Goal: Task Accomplishment & Management: Manage account settings

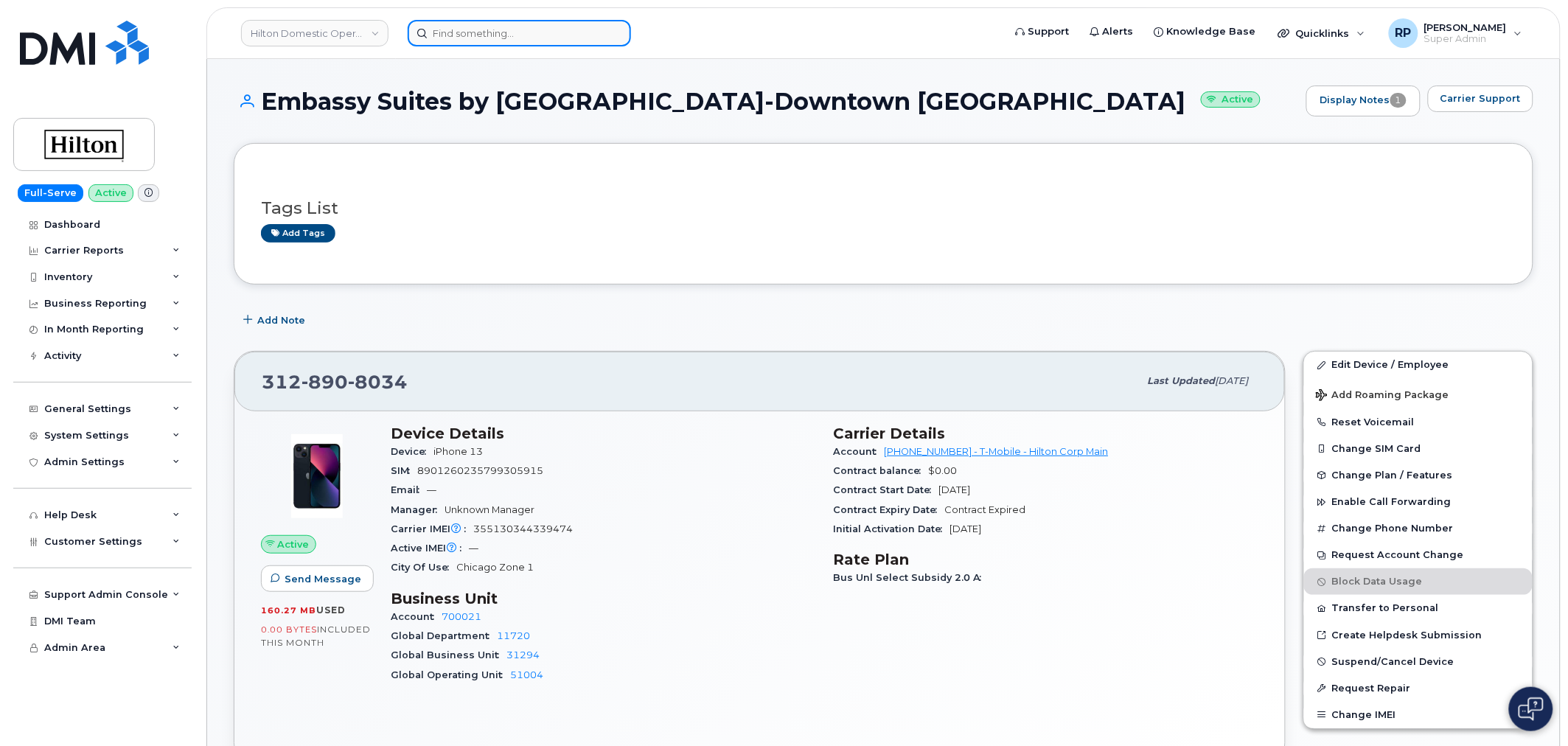
click at [529, 29] on input at bounding box center [519, 33] width 223 height 26
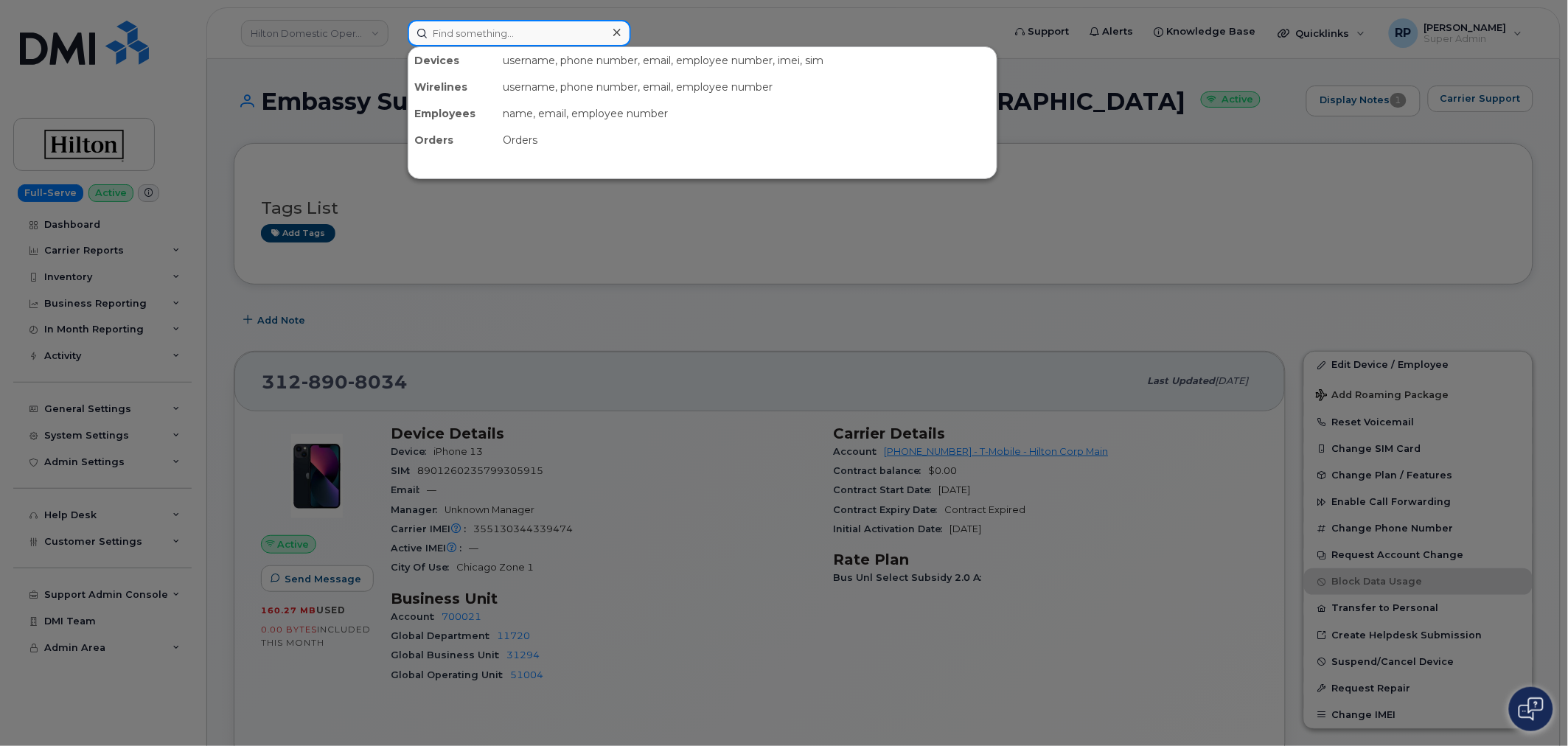
paste input "7869105013"
type input "7869105013"
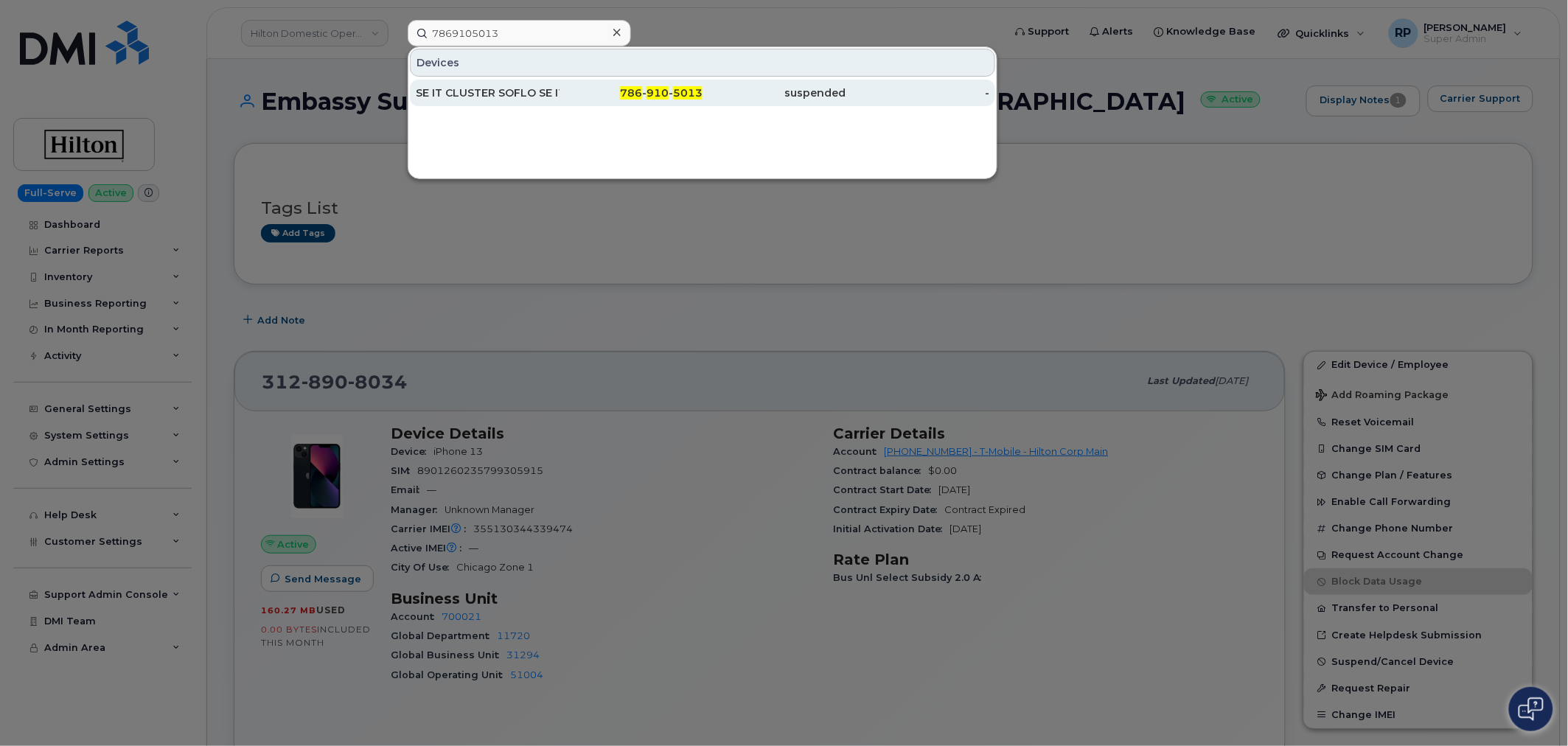
click at [535, 99] on div "SE IT CLUSTER SOFLO SE IT CLUSTER SOFLO" at bounding box center [487, 93] width 144 height 15
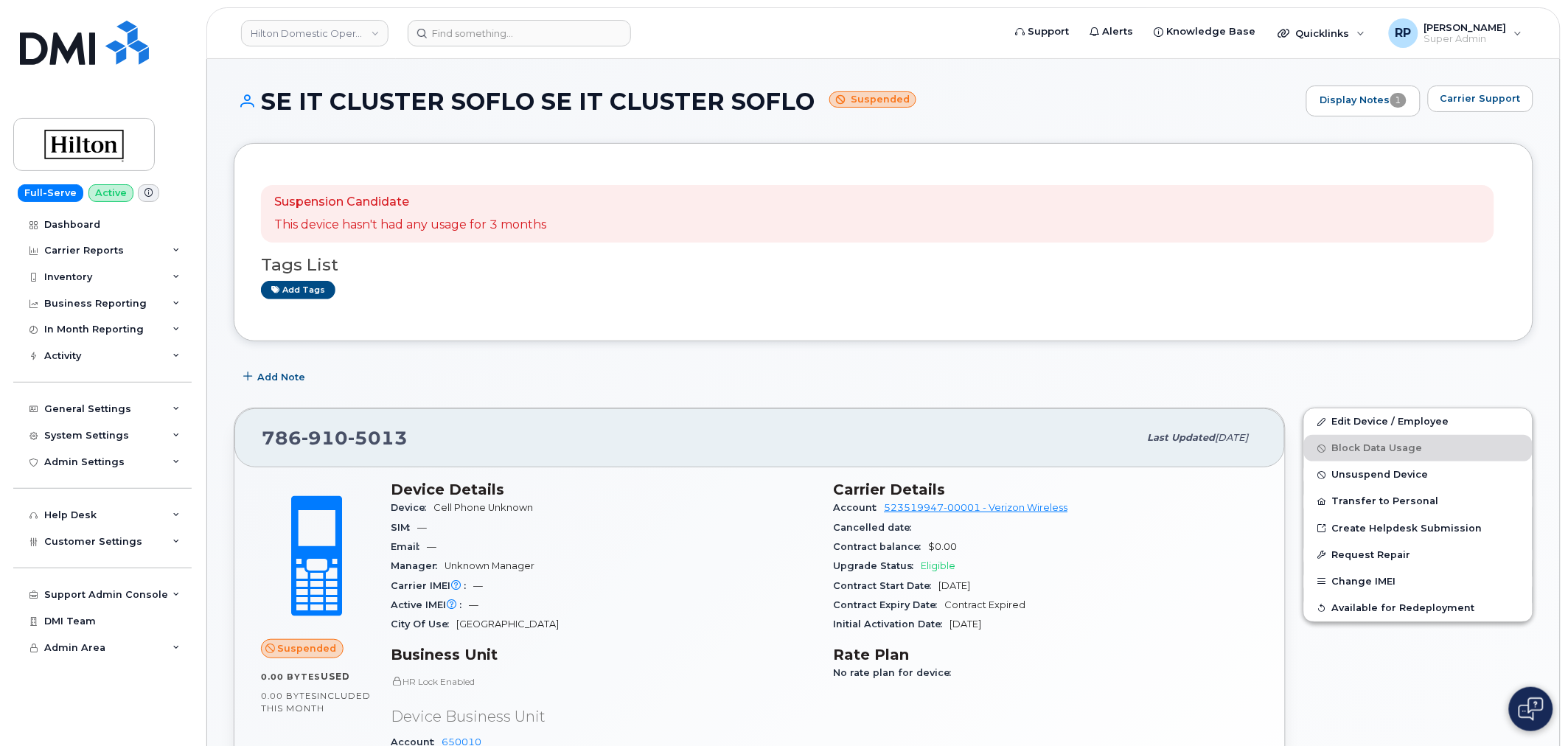
click at [705, 562] on div "Manager Unknown Manager" at bounding box center [604, 566] width 426 height 19
click at [497, 32] on input at bounding box center [519, 33] width 223 height 26
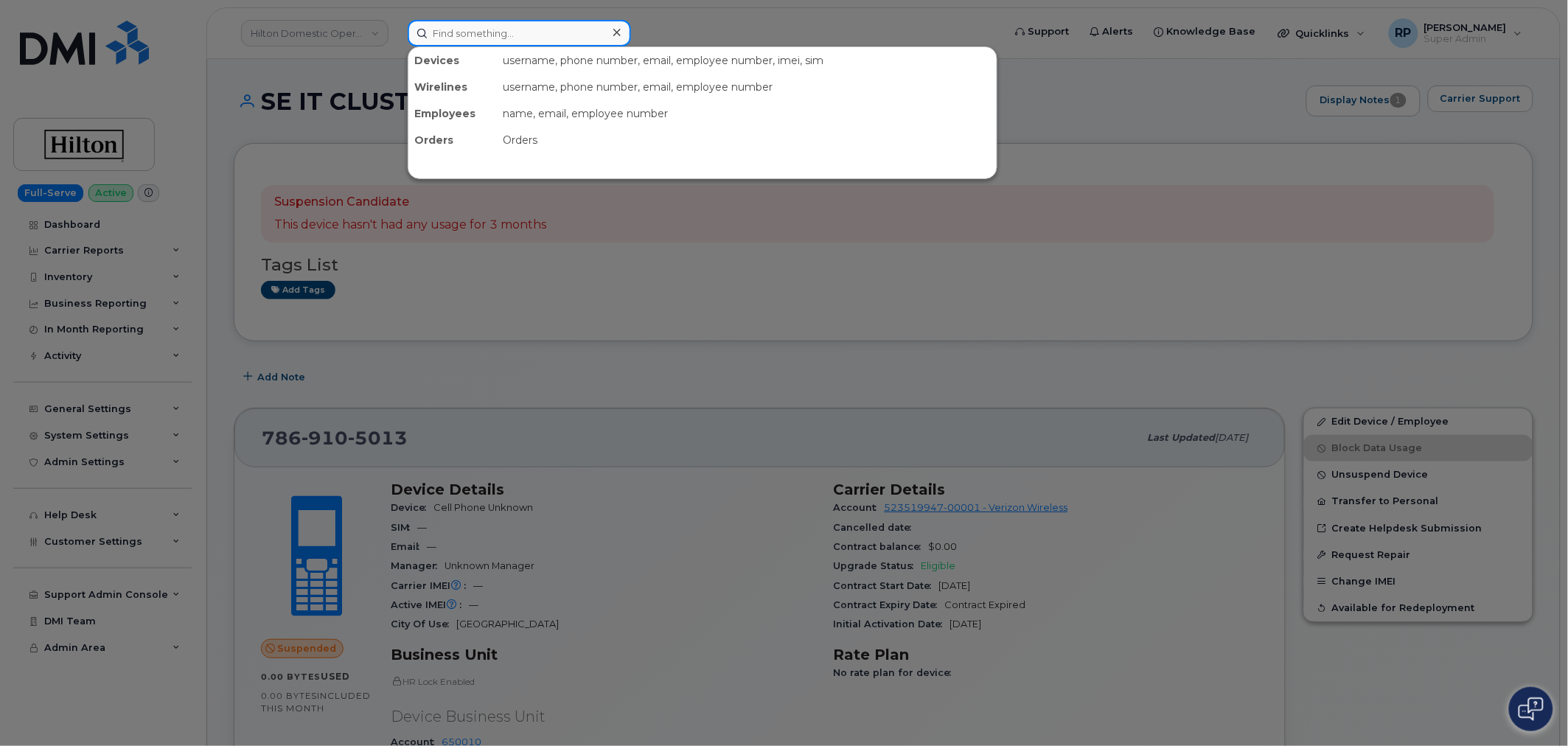
paste input "4374495871"
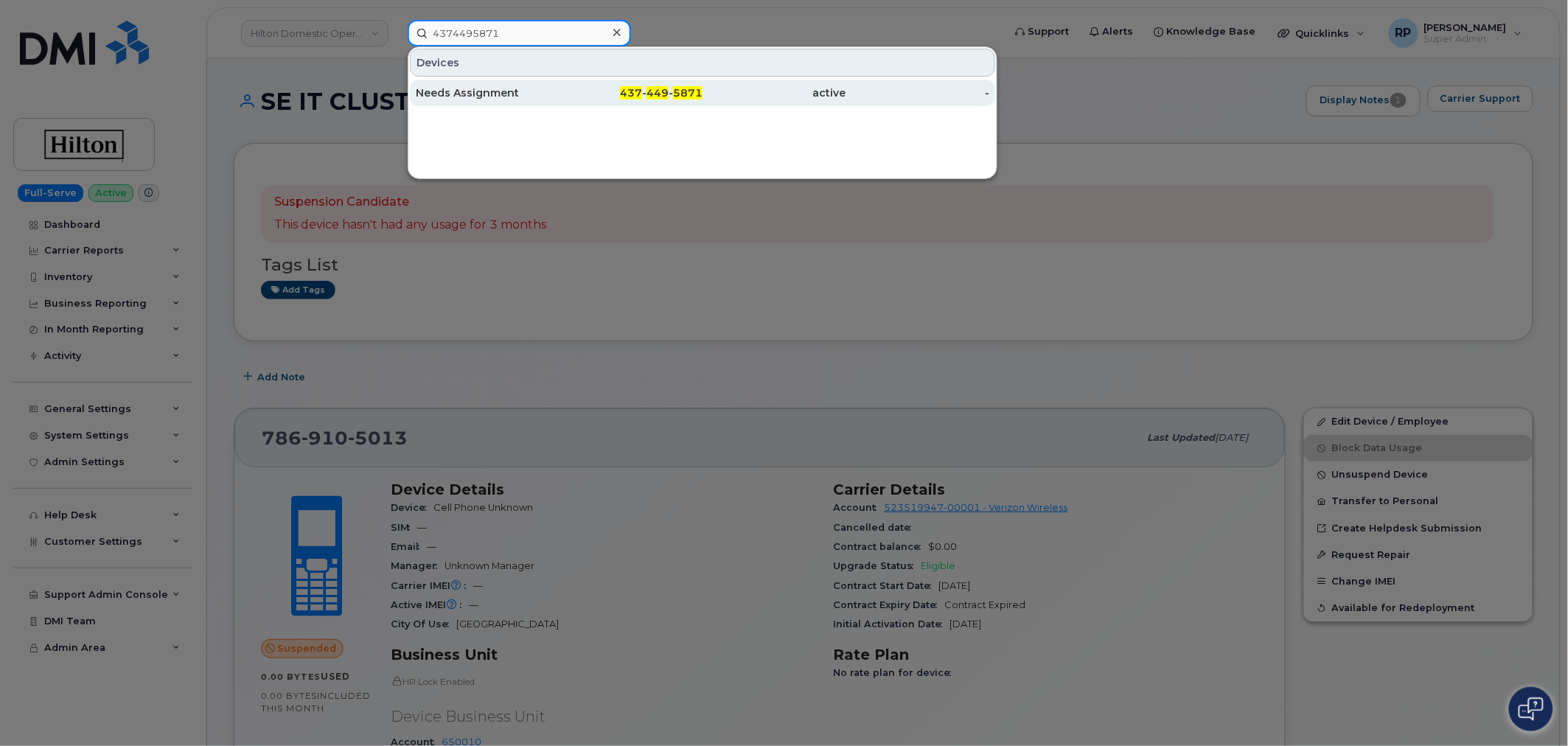
type input "4374495871"
click at [516, 91] on div "Needs Assignment" at bounding box center [487, 93] width 144 height 15
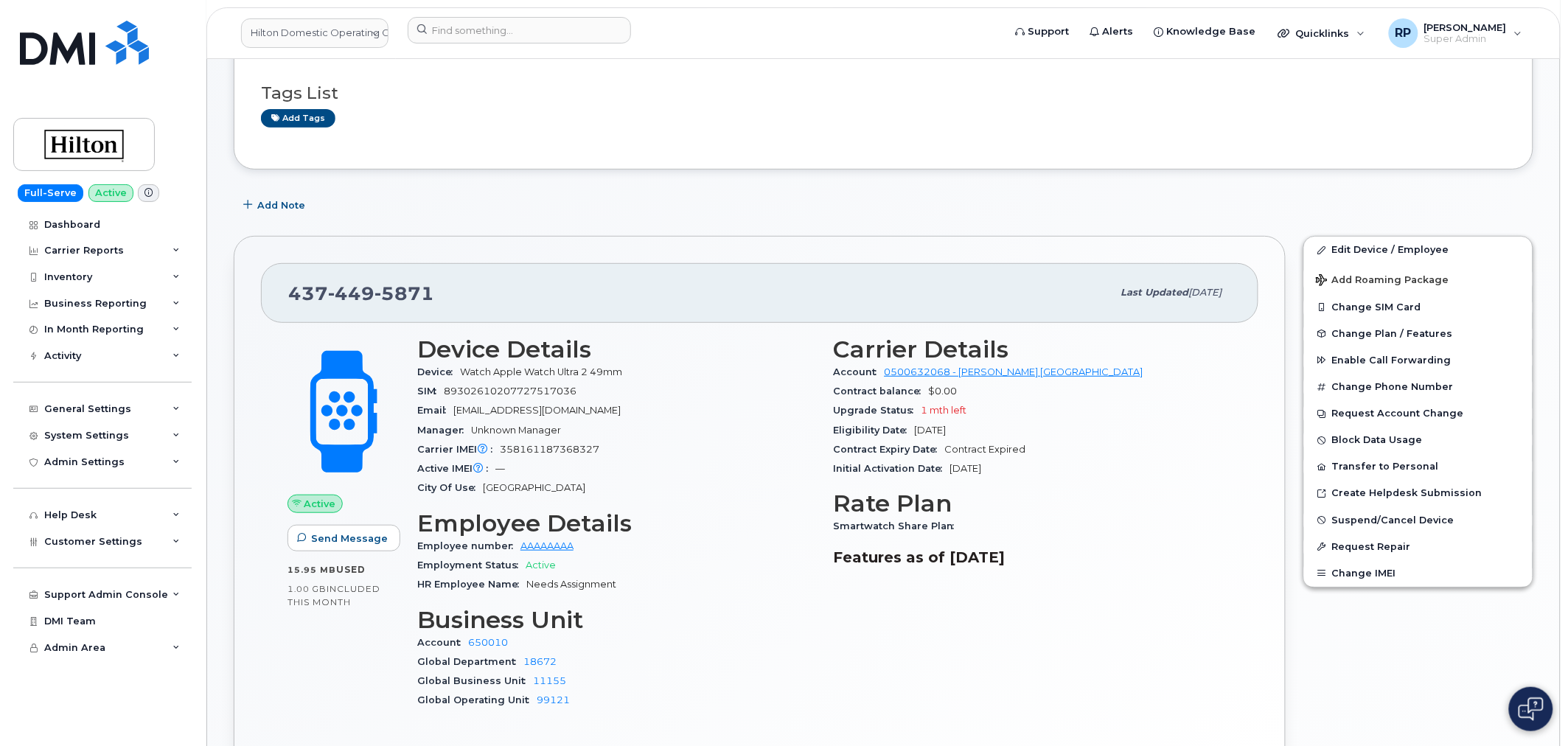
scroll to position [62, 0]
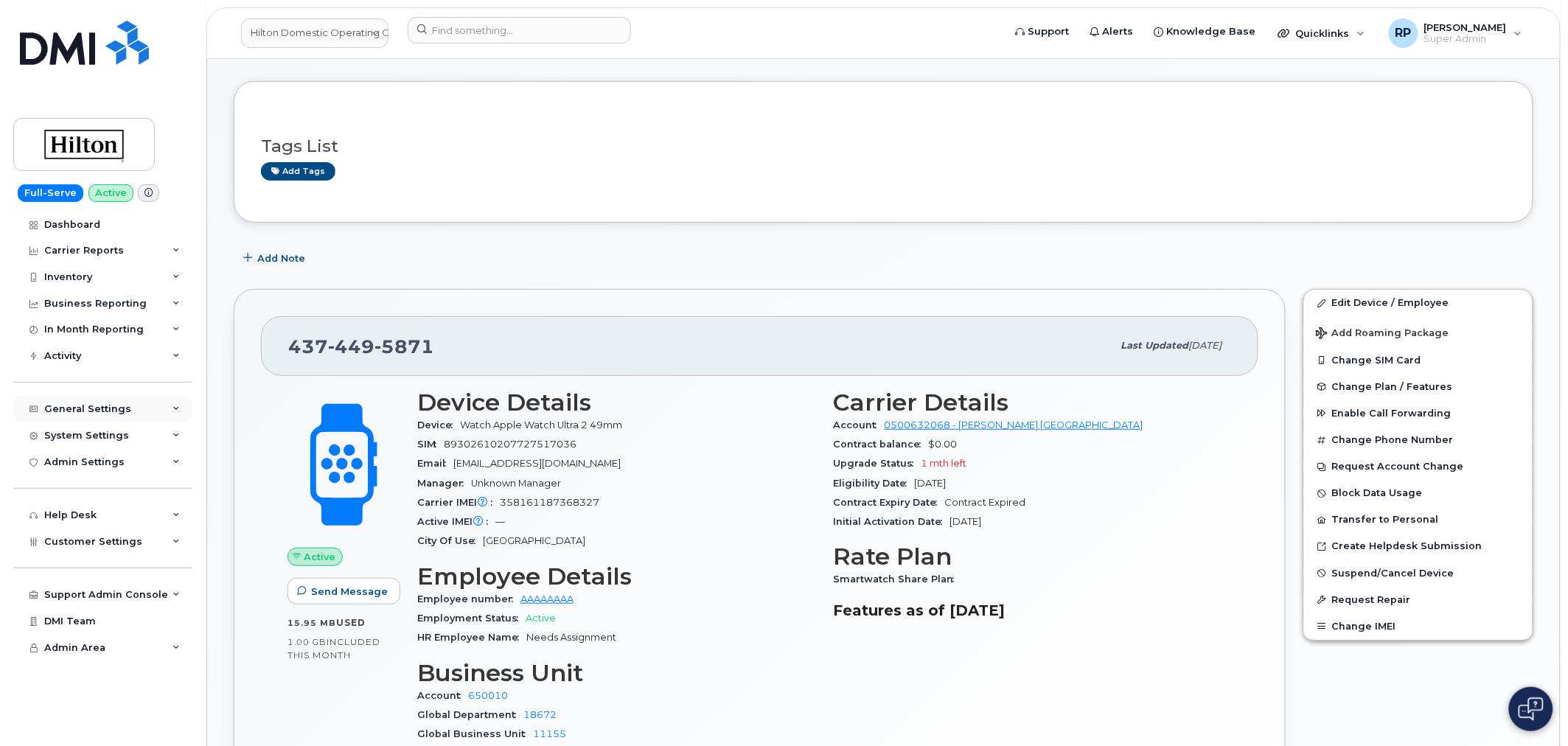
click at [136, 415] on div "General Settings" at bounding box center [102, 408] width 179 height 26
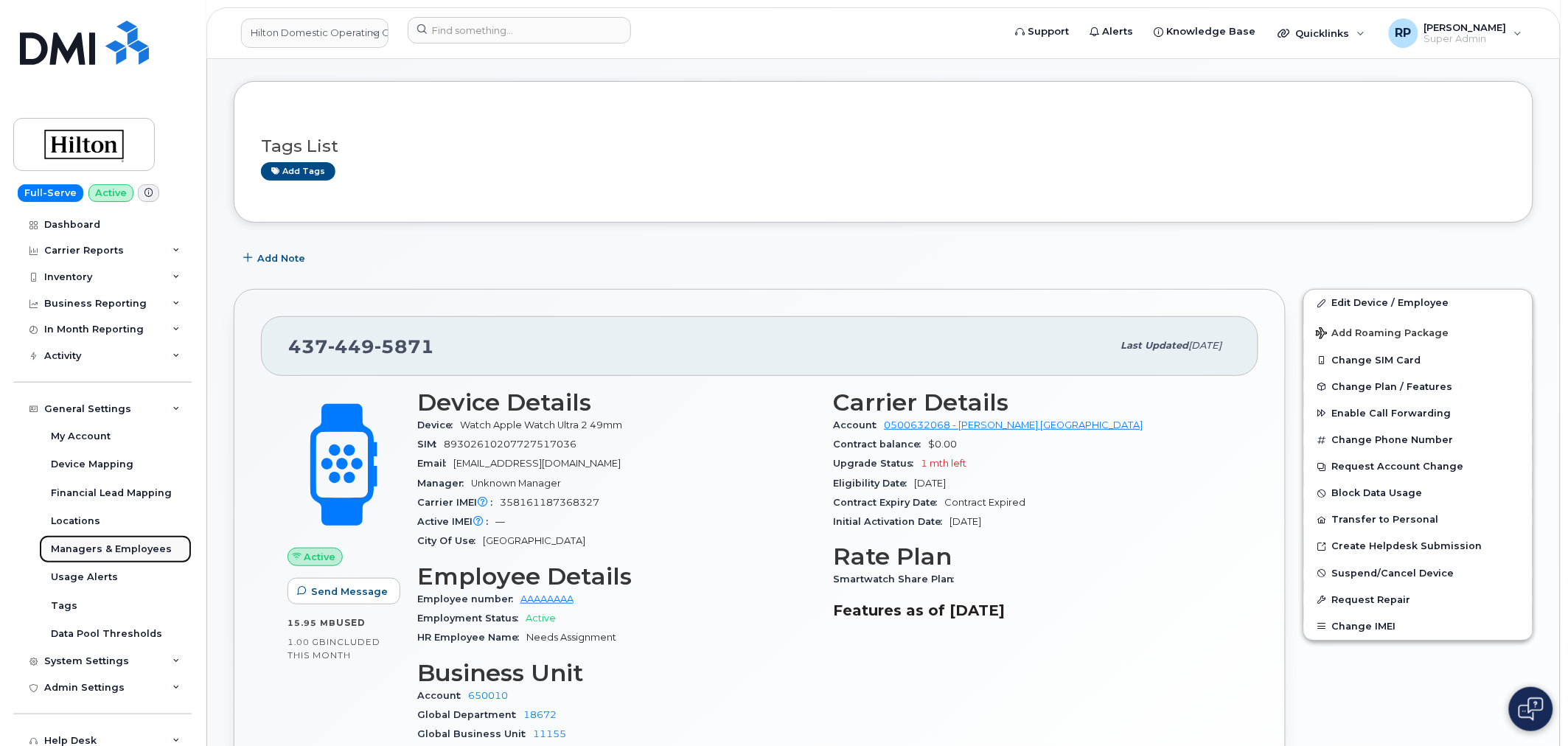
click at [91, 555] on div "Managers & Employees" at bounding box center [111, 549] width 121 height 14
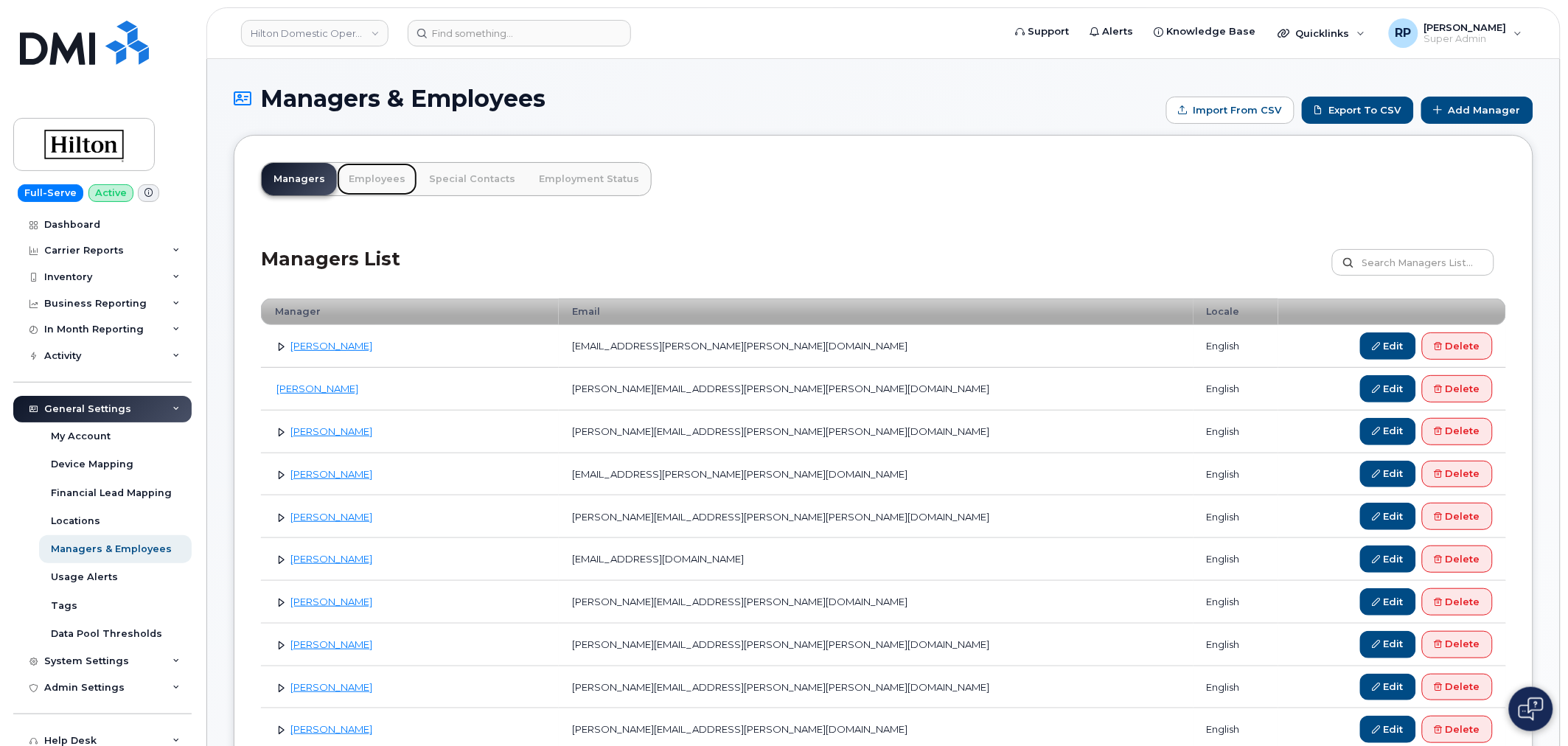
click at [367, 180] on link "Employees" at bounding box center [377, 179] width 80 height 33
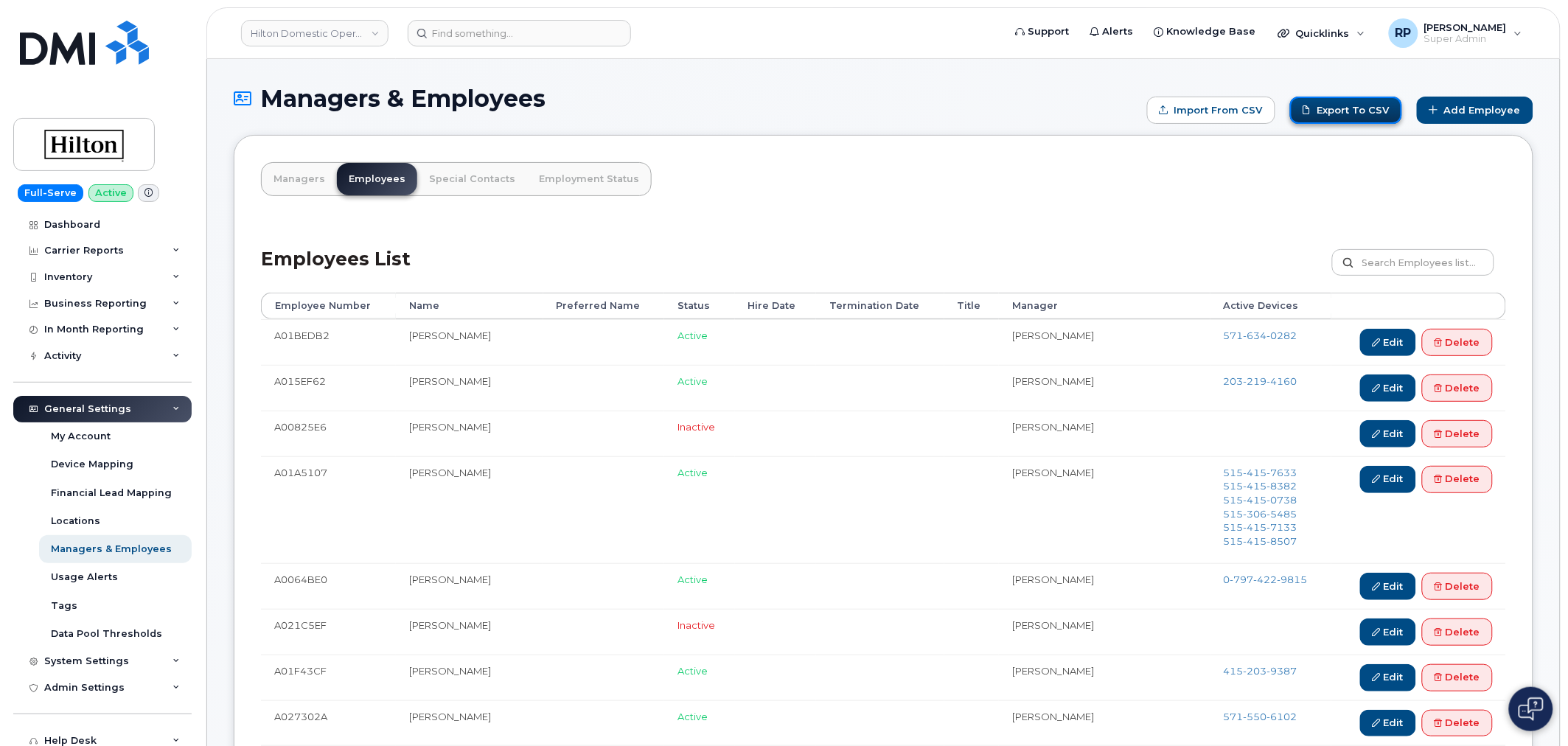
click at [1371, 118] on link "Export to CSV" at bounding box center [1346, 110] width 112 height 27
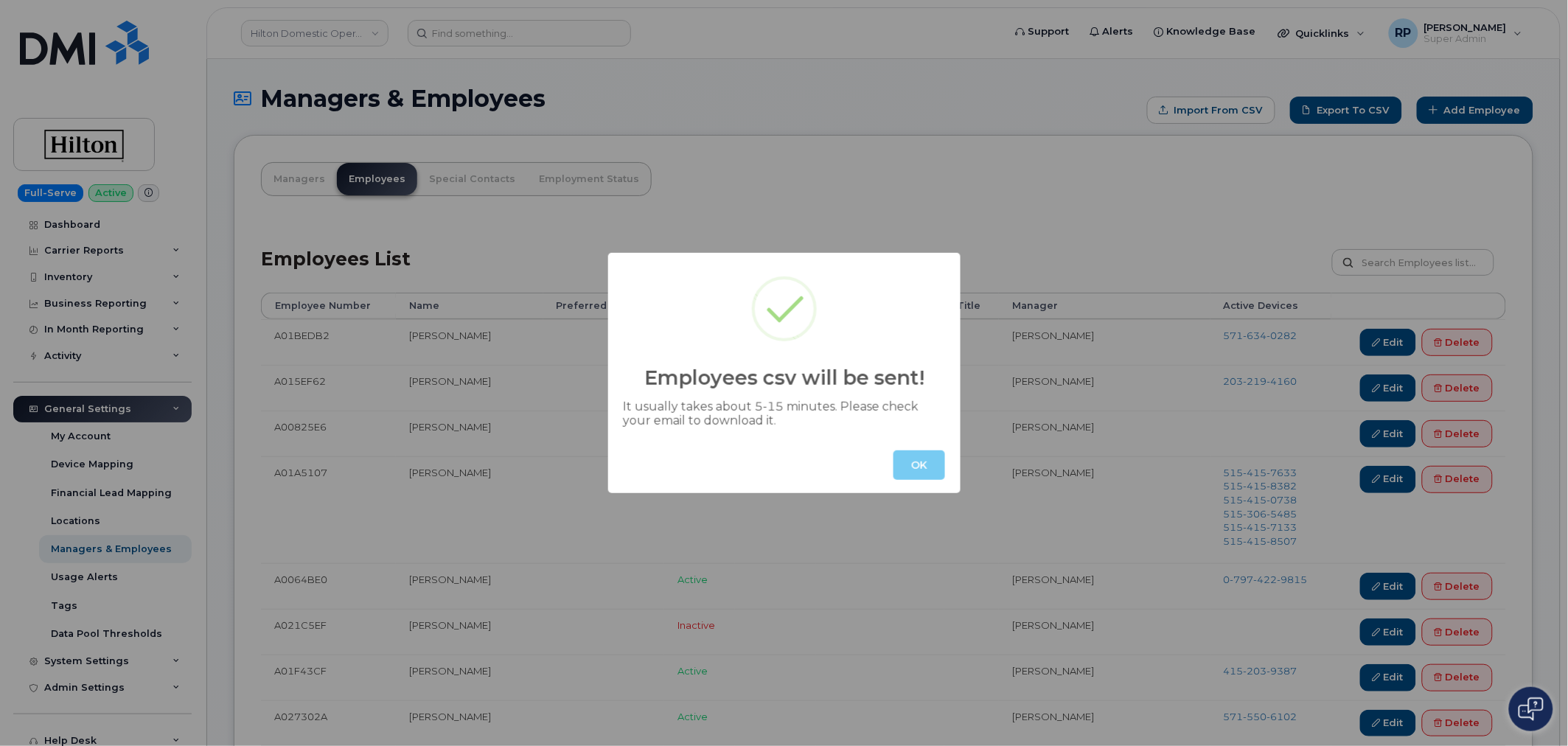
click at [910, 465] on button "OK" at bounding box center [919, 465] width 52 height 29
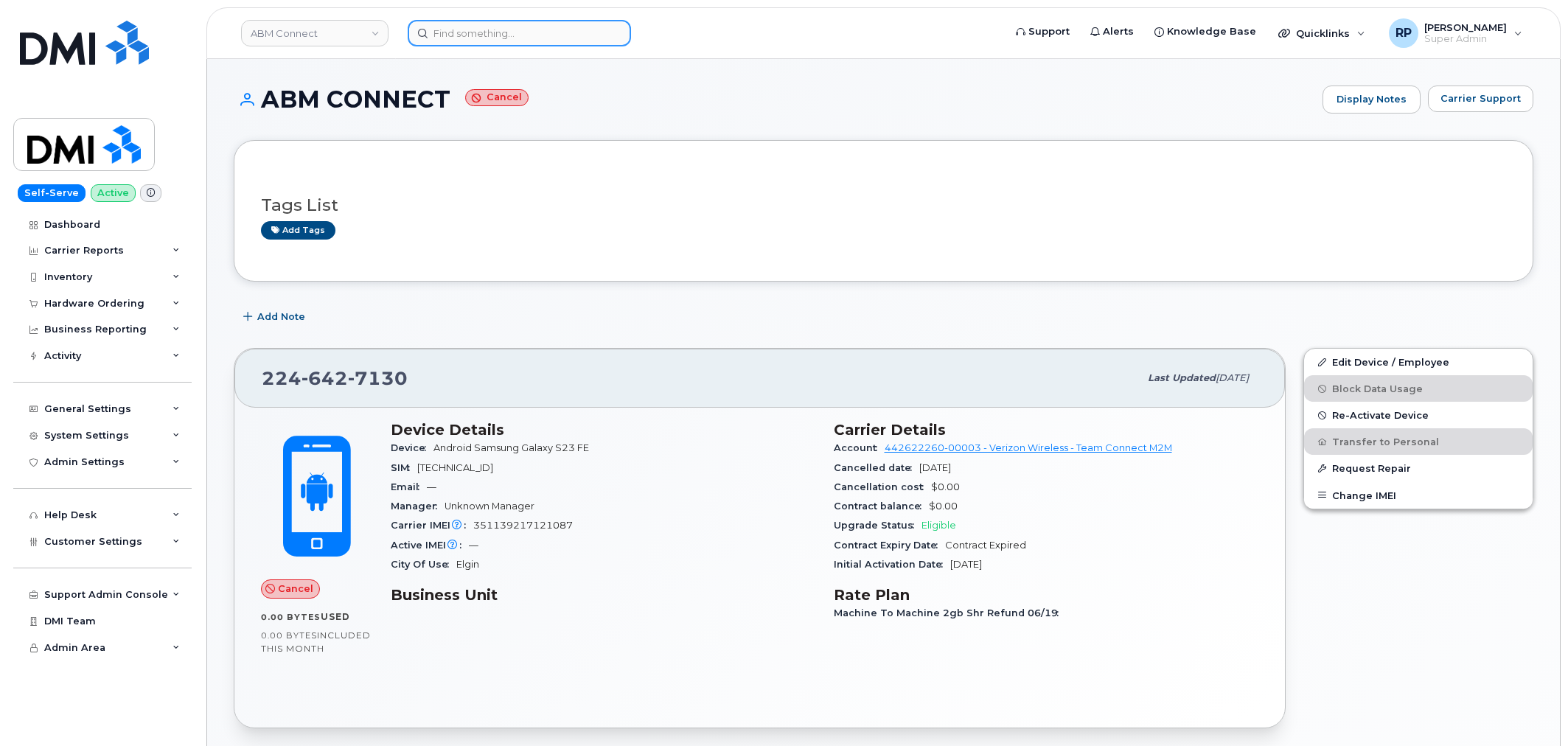
scroll to position [870, 0]
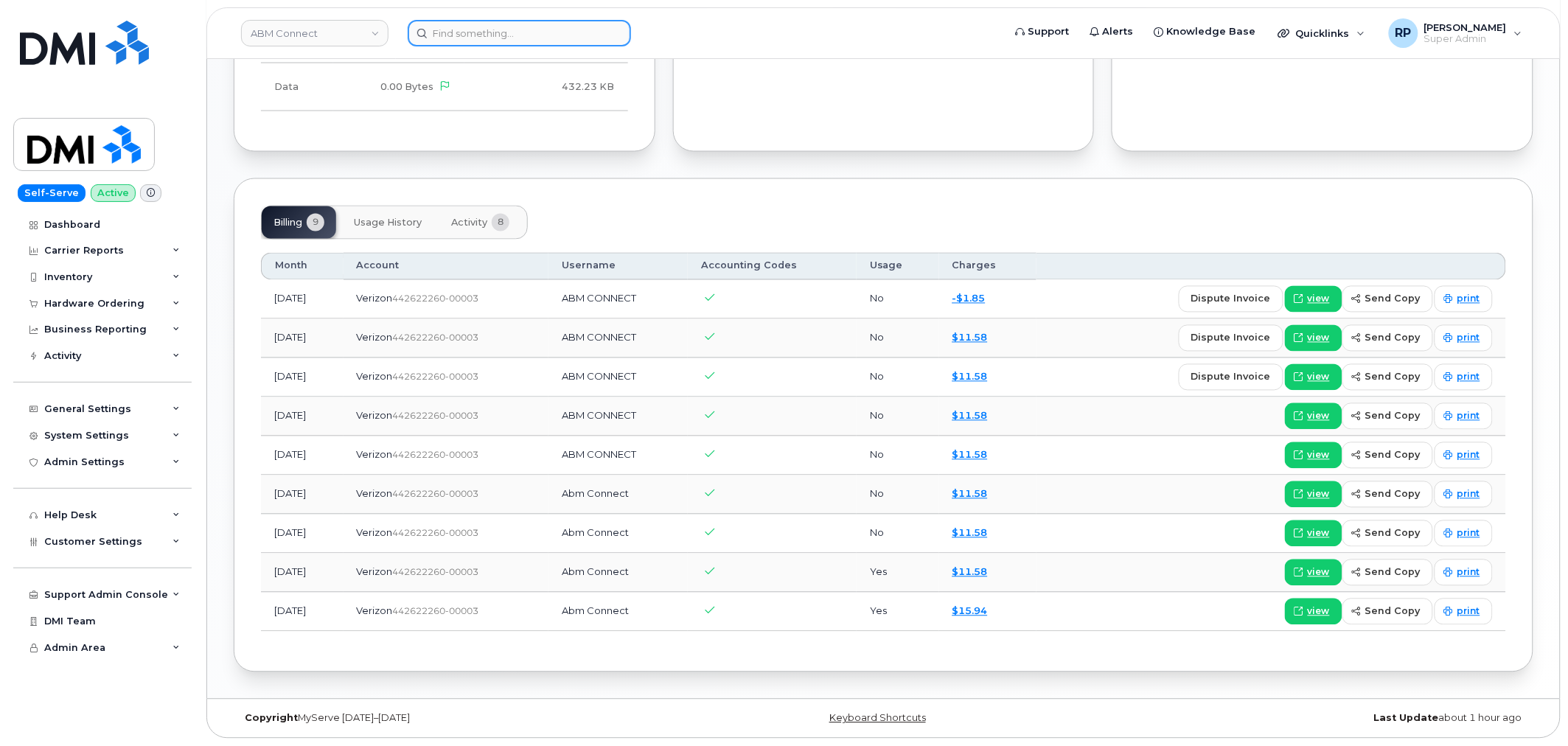
click at [585, 38] on input at bounding box center [519, 33] width 223 height 26
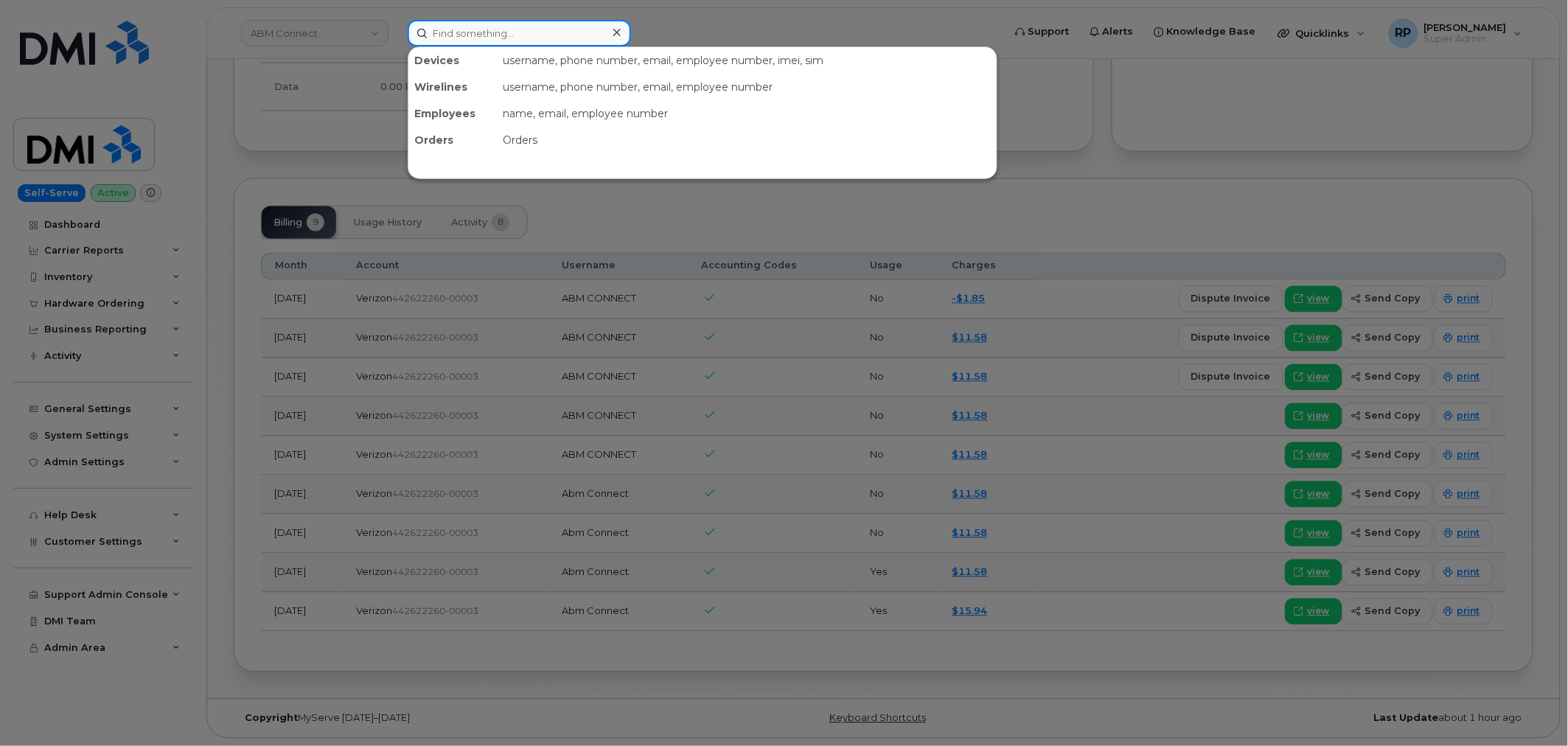
paste input "4155097065"
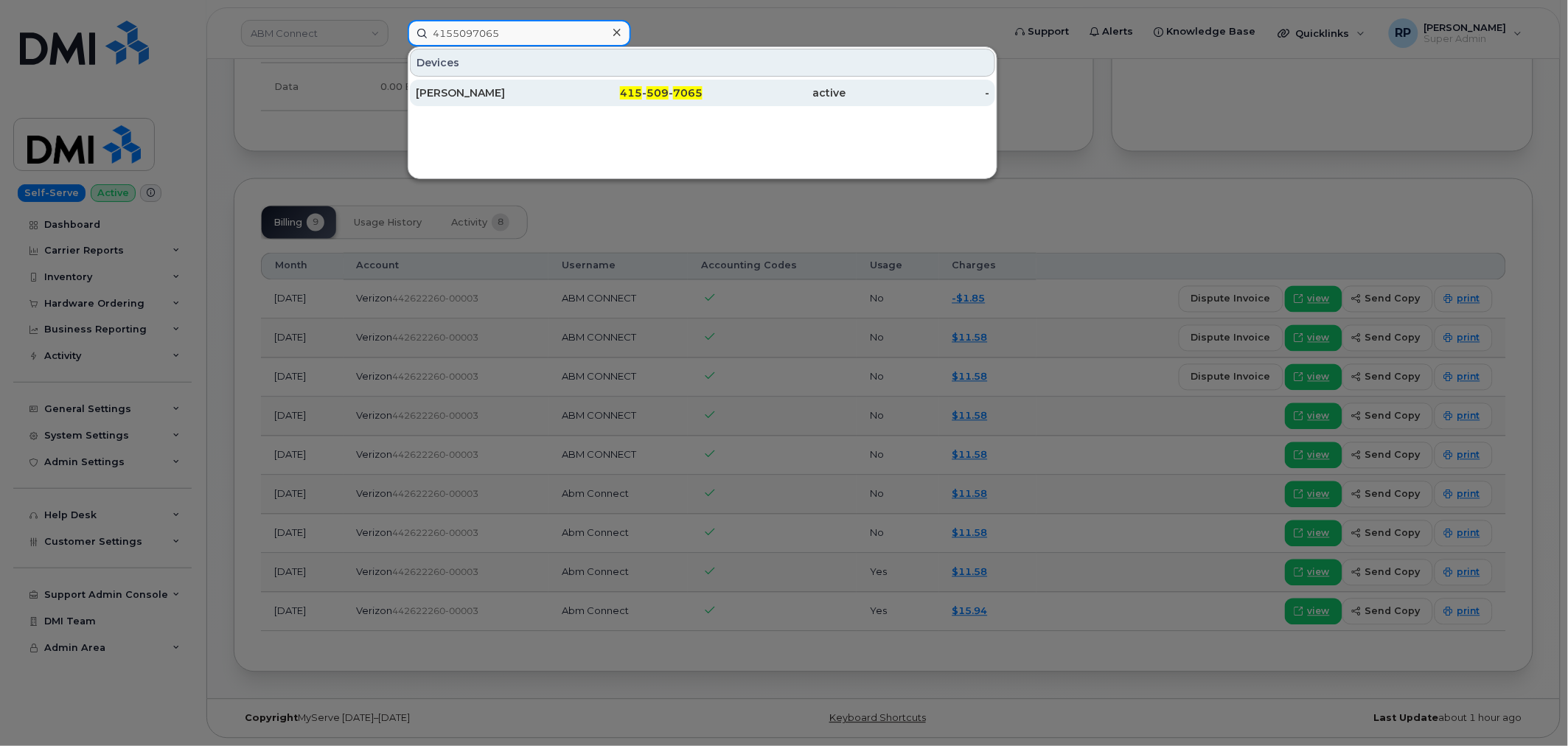
type input "4155097065"
click at [499, 87] on div "[PERSON_NAME]" at bounding box center [487, 93] width 144 height 15
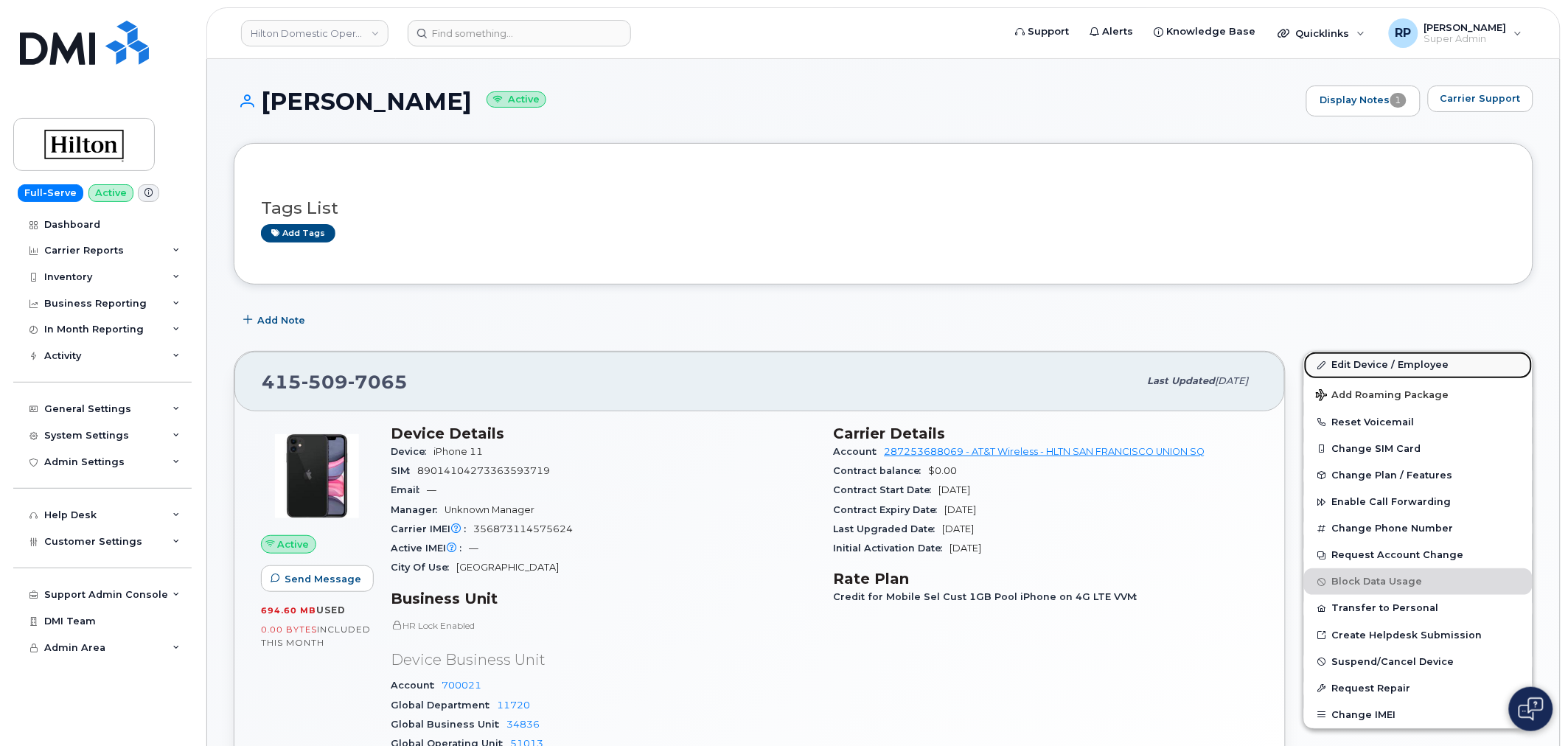
click at [1411, 358] on link "Edit Device / Employee" at bounding box center [1419, 365] width 229 height 26
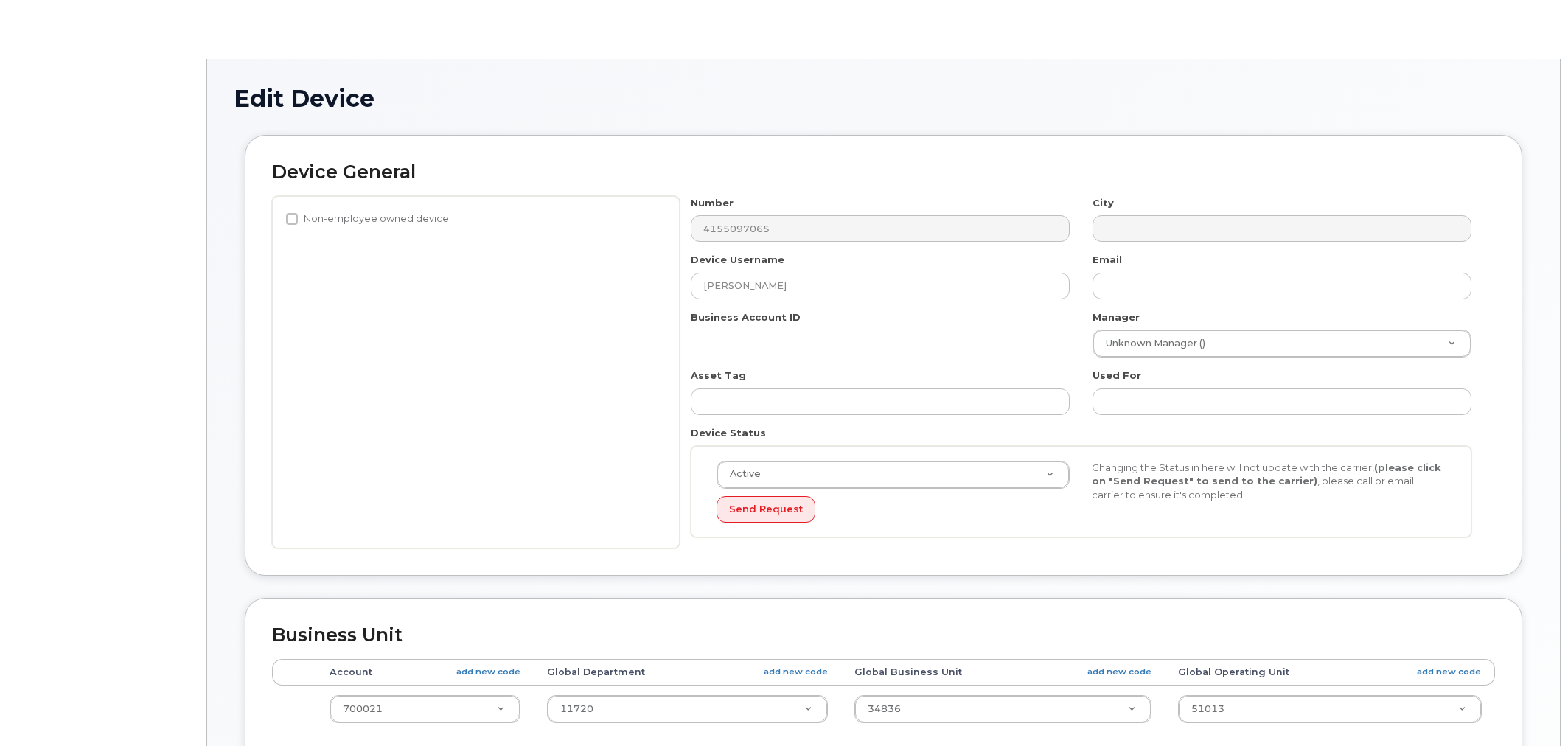
select select "34080331"
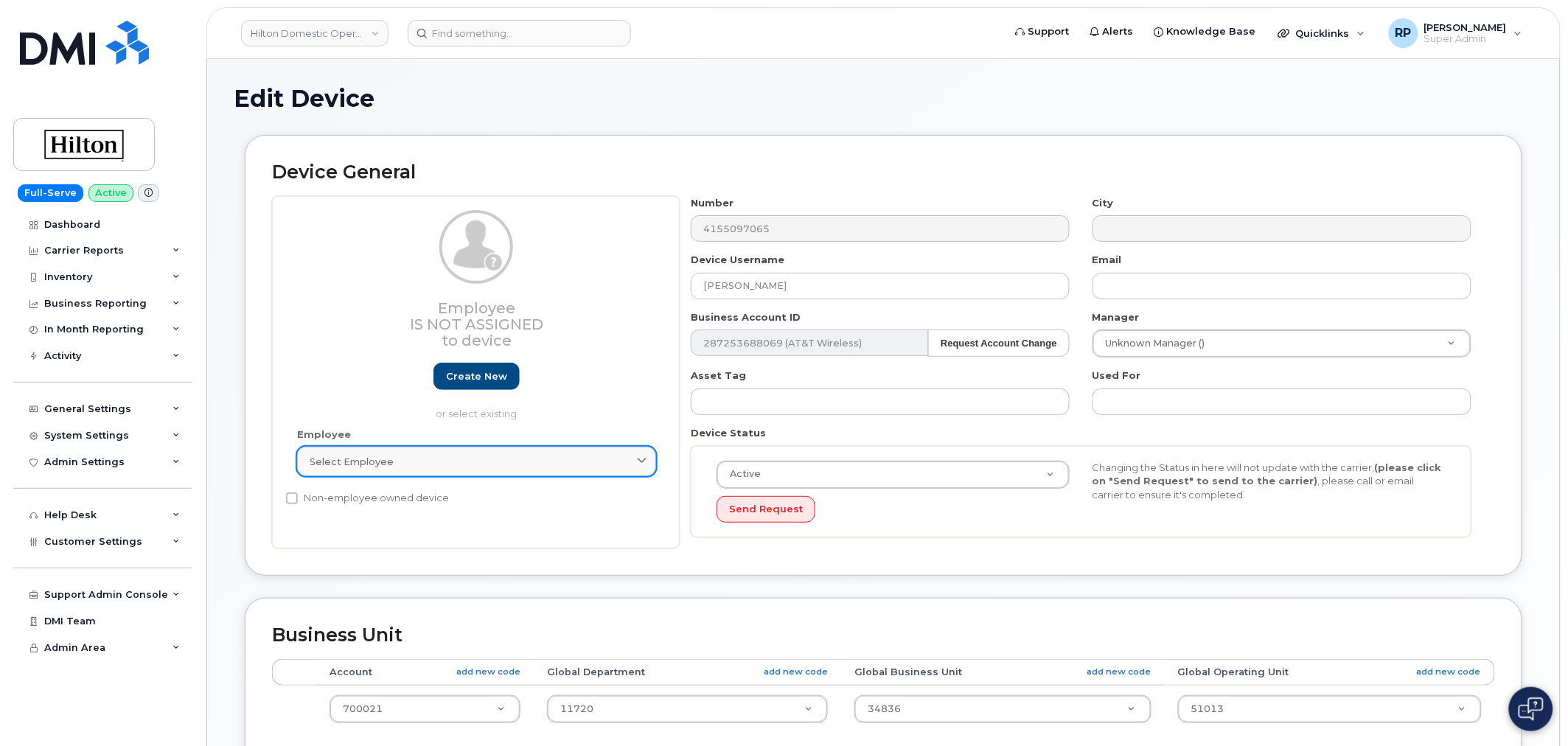
click at [380, 463] on span "Select employee" at bounding box center [352, 462] width 84 height 14
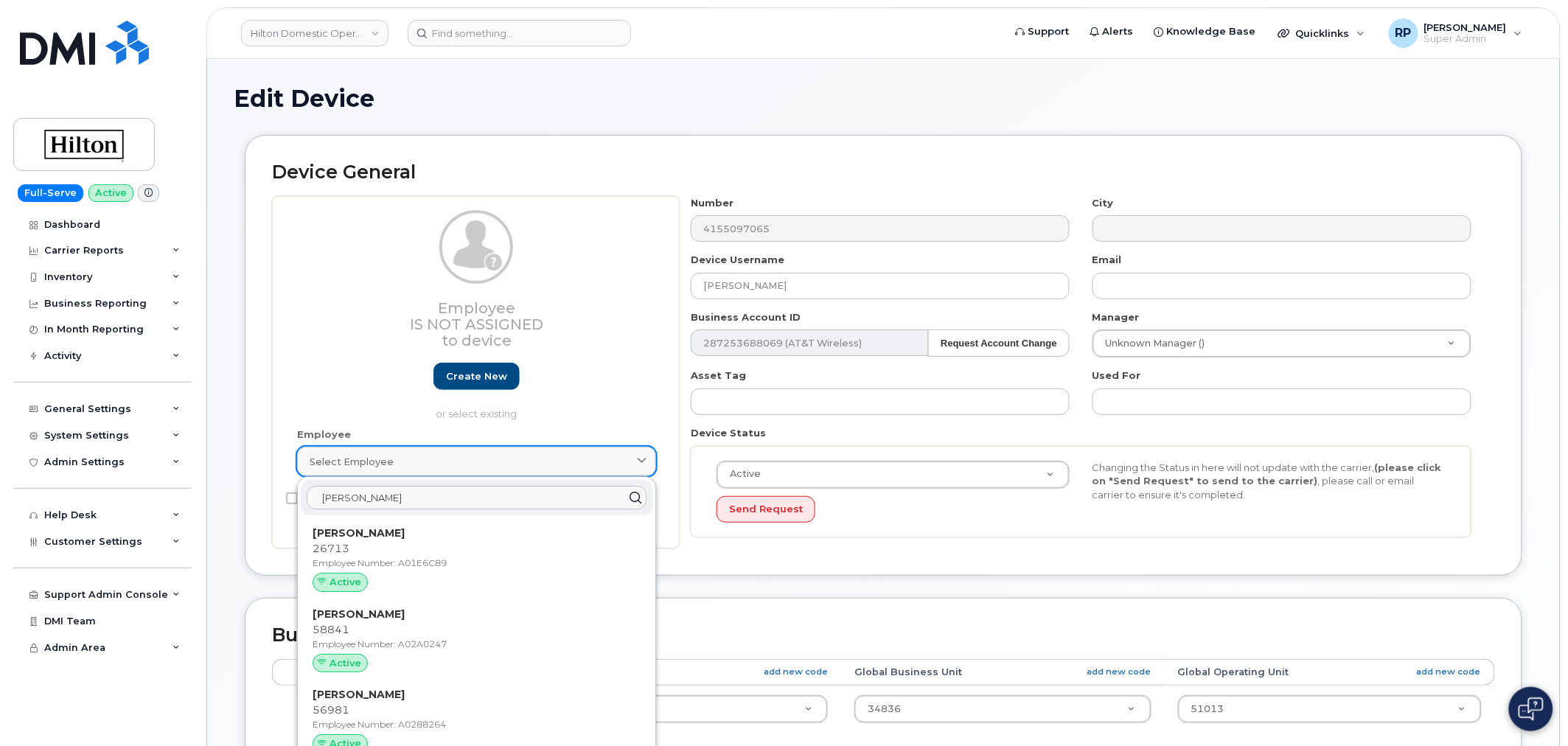
click at [470, 463] on div "Select employee" at bounding box center [477, 462] width 334 height 14
drag, startPoint x: 437, startPoint y: 495, endPoint x: 171, endPoint y: 508, distance: 266.3
click at [207, 508] on div "Hilton Domestic Operating Company Inc Support Alerts Knowledge Base Quicklinks …" at bounding box center [883, 651] width 1354 height 1185
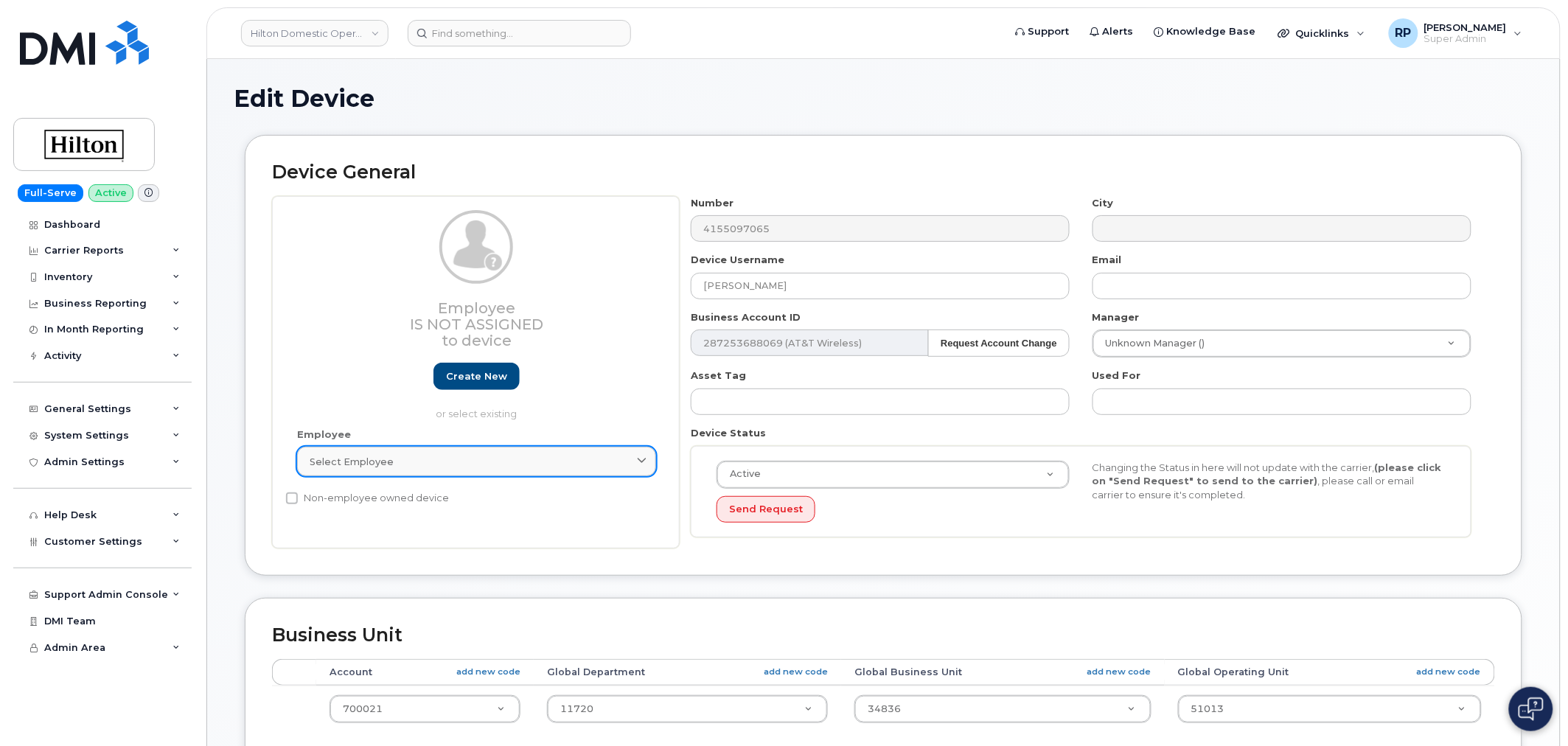
click at [477, 462] on div "Select employee" at bounding box center [477, 462] width 334 height 14
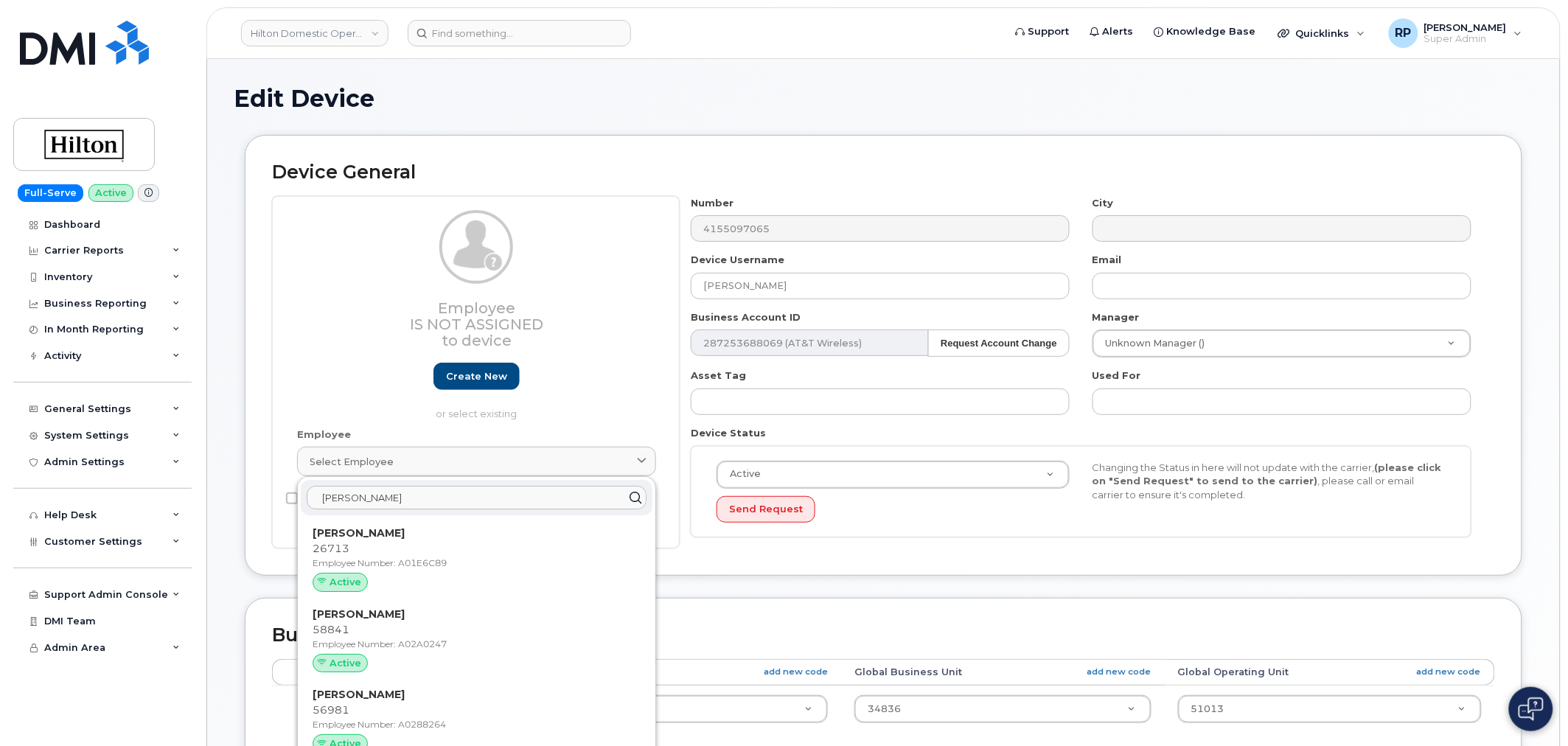
paste input "A01E6C89"
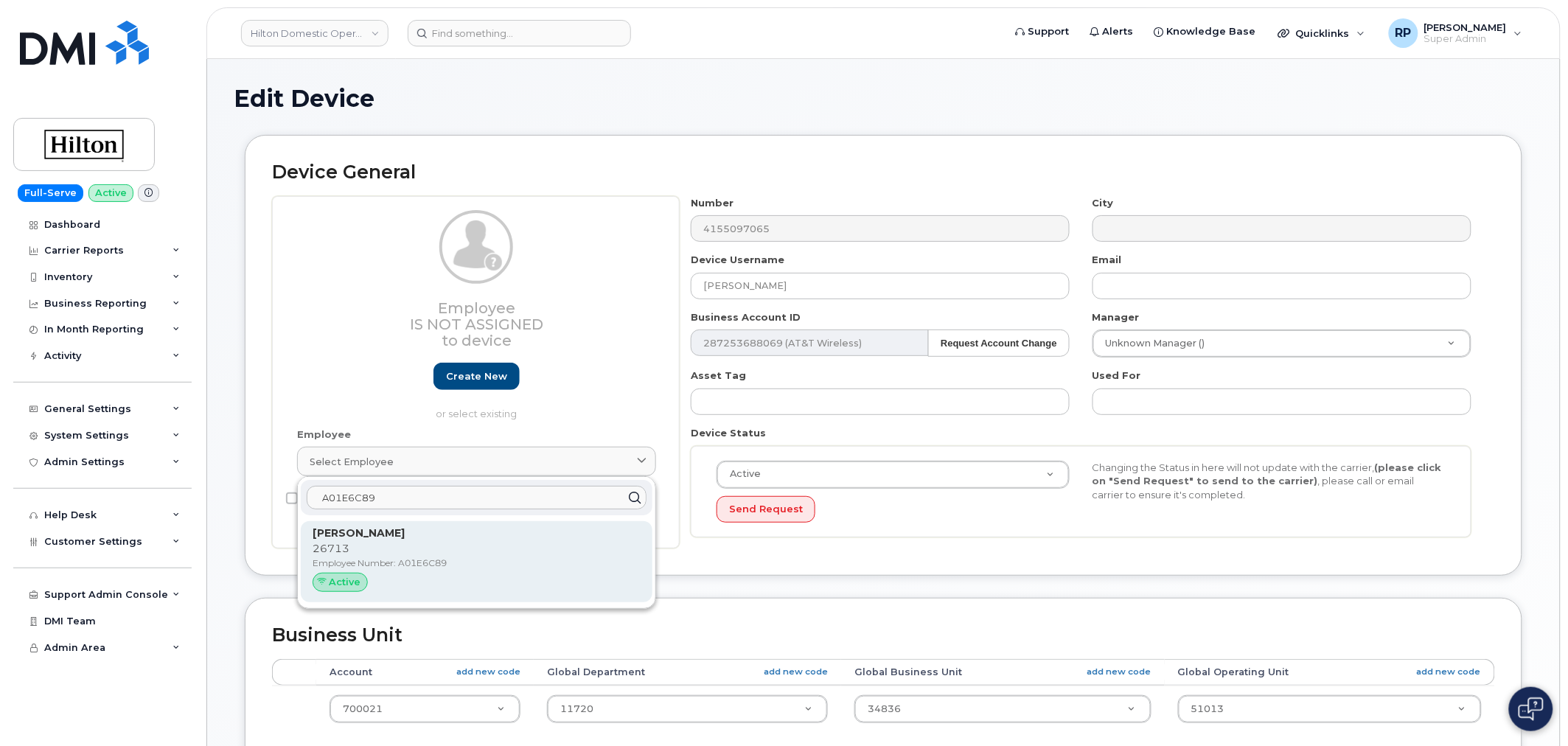
type input "A01E6C89"
click at [367, 558] on p "Employee Number: A01E6C89" at bounding box center [477, 563] width 328 height 14
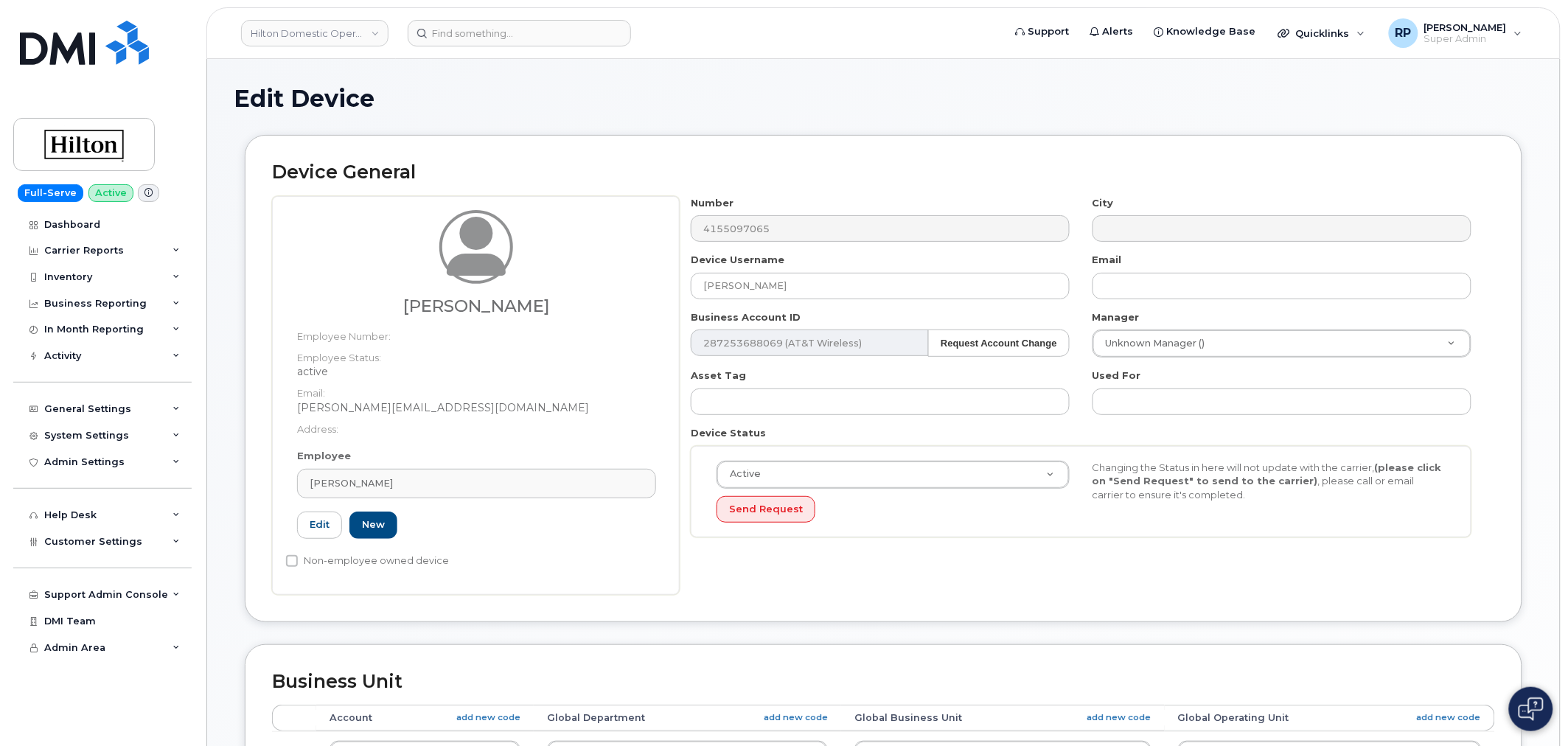
type input "[PERSON_NAME]"
type input "[PERSON_NAME][EMAIL_ADDRESS][DOMAIN_NAME]"
type input "A01E6C89"
click at [603, 625] on div "Device General Jennifer Flores Employee Number: Employee Status: active Email: …" at bounding box center [883, 389] width 1300 height 508
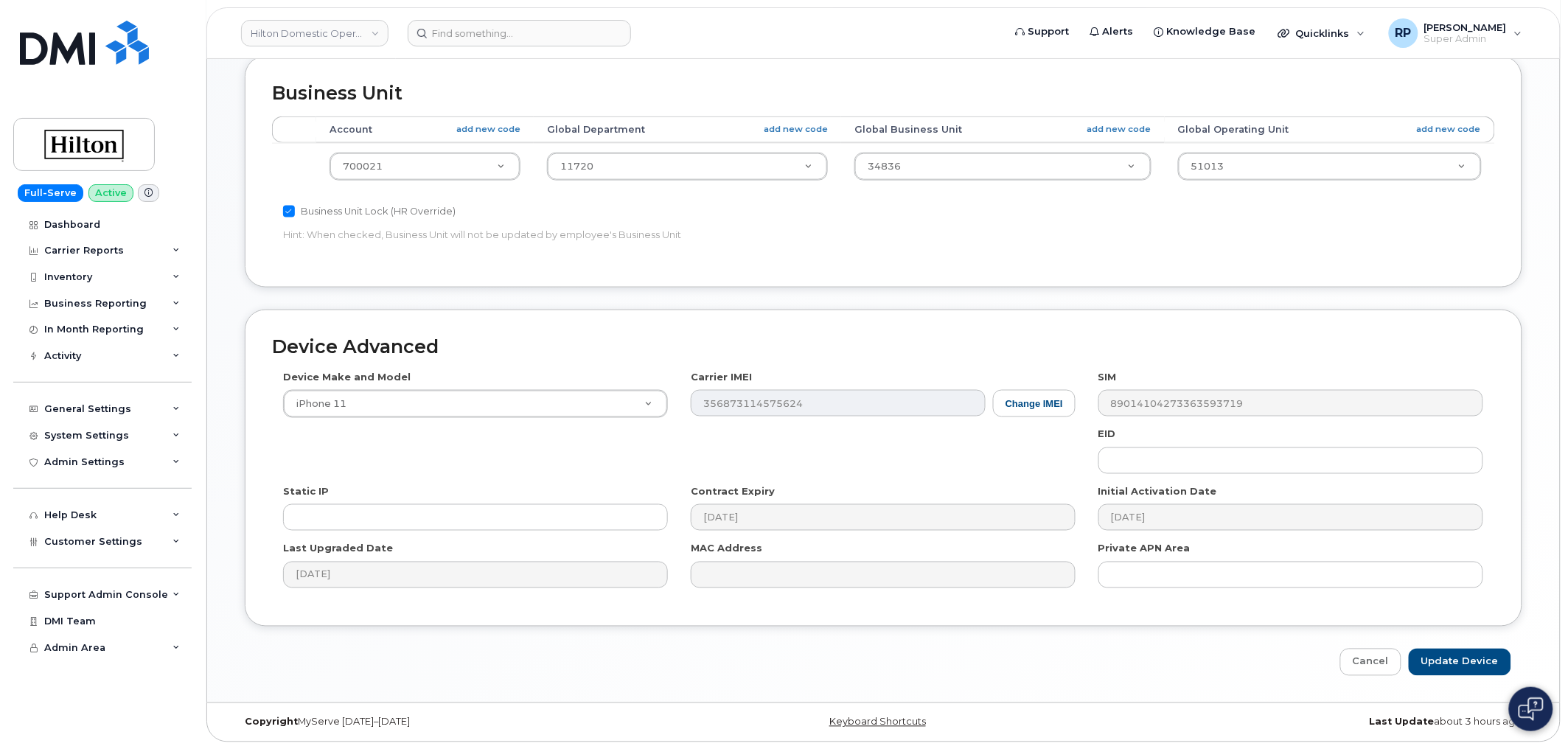
scroll to position [593, 0]
click at [292, 210] on input "Business Unit Lock (HR Override)" at bounding box center [288, 207] width 12 height 12
checkbox input "false"
click at [1433, 658] on input "Update Device" at bounding box center [1460, 659] width 102 height 27
type input "Saving..."
